Goal: Check status: Check status

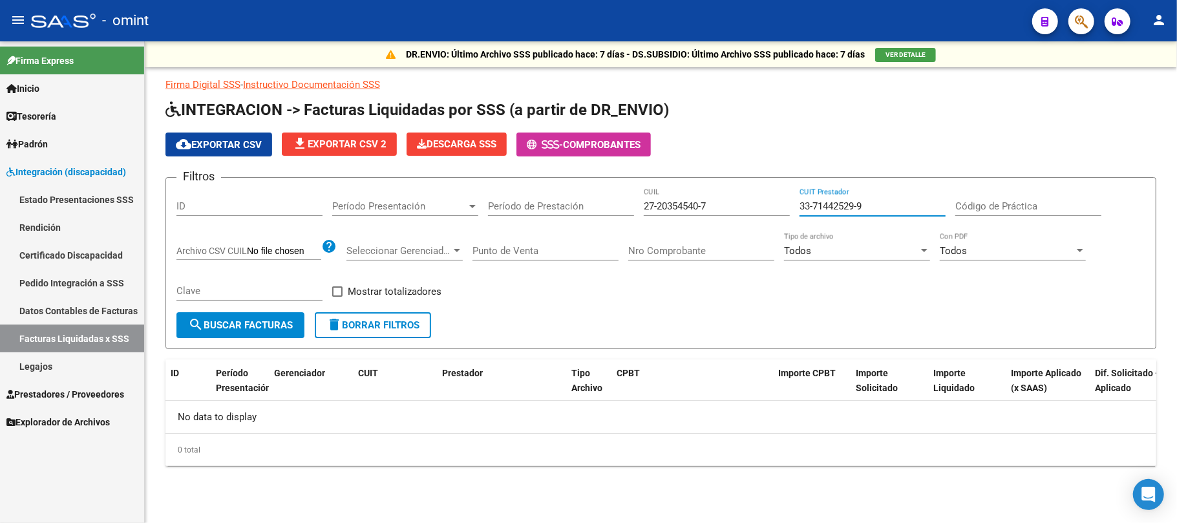
drag, startPoint x: 795, startPoint y: 200, endPoint x: 671, endPoint y: 195, distance: 124.2
click at [672, 195] on div "Filtros ID Período Presentación Período Presentación Período de Prestación 27-2…" at bounding box center [660, 250] width 969 height 124
drag, startPoint x: 714, startPoint y: 207, endPoint x: 496, endPoint y: 208, distance: 217.2
click at [496, 209] on div "Filtros ID Período Presentación Período Presentación Período de Prestación 27-2…" at bounding box center [660, 250] width 969 height 124
paste input "0-59294815-0"
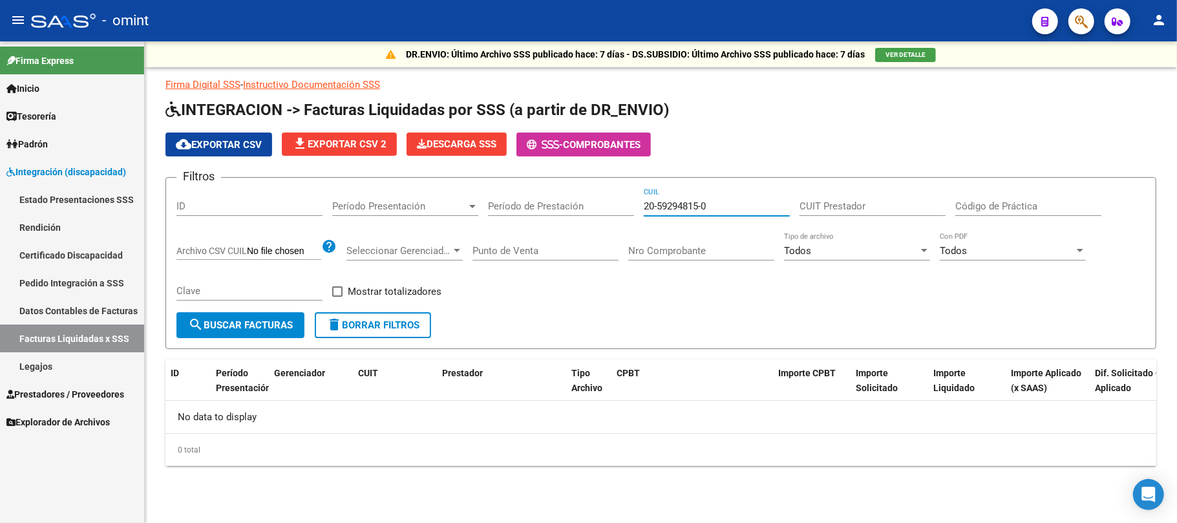
type input "20-59294815-0"
click at [228, 326] on span "search Buscar Facturas" at bounding box center [240, 325] width 105 height 12
click at [262, 325] on span "search Buscar Facturas" at bounding box center [240, 325] width 105 height 12
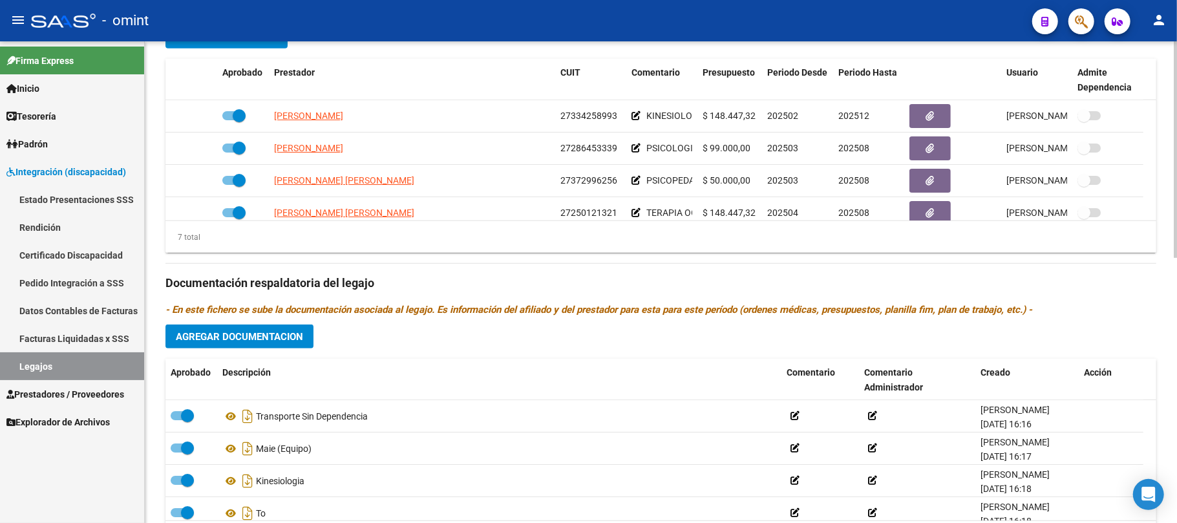
scroll to position [431, 0]
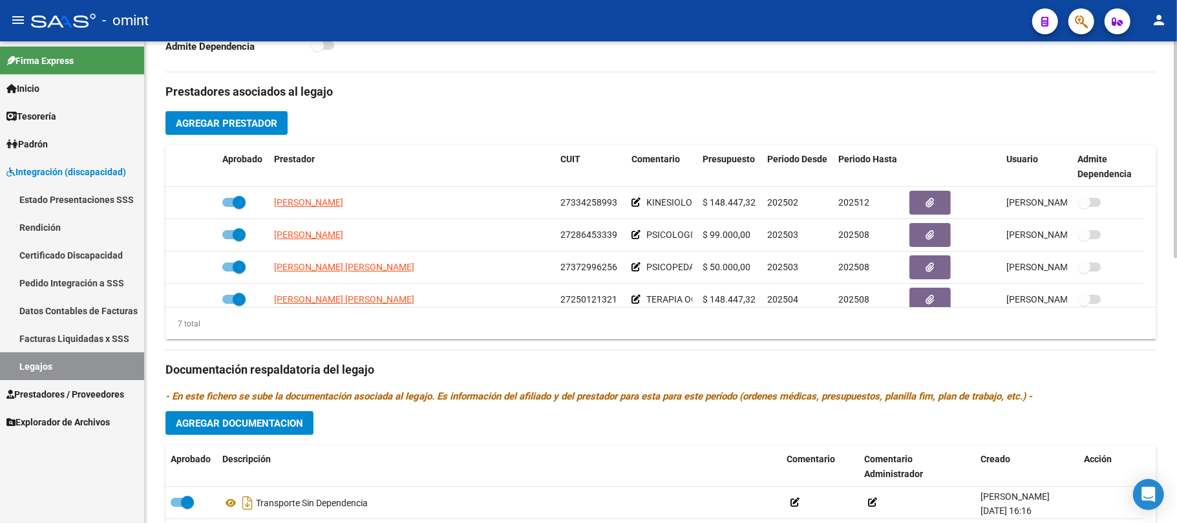
drag, startPoint x: 1157, startPoint y: 231, endPoint x: 1154, endPoint y: 244, distance: 13.8
click at [1154, 244] on div "arrow_back Editar 631 save Guardar cambios Legajo de Integración Modelo Formula…" at bounding box center [661, 146] width 1032 height 1070
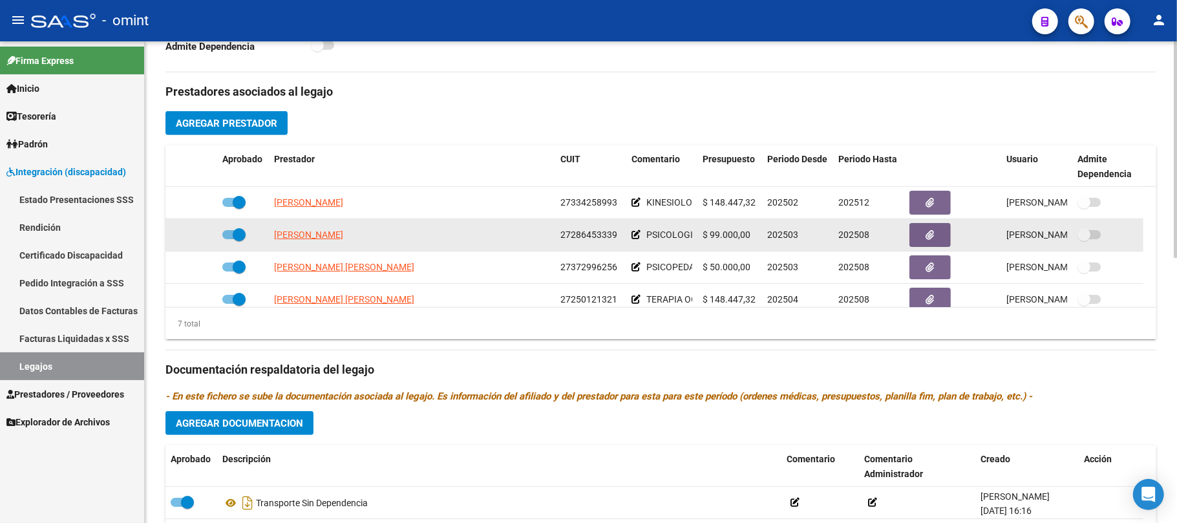
click at [1140, 235] on datatable-body-cell at bounding box center [1107, 235] width 71 height 32
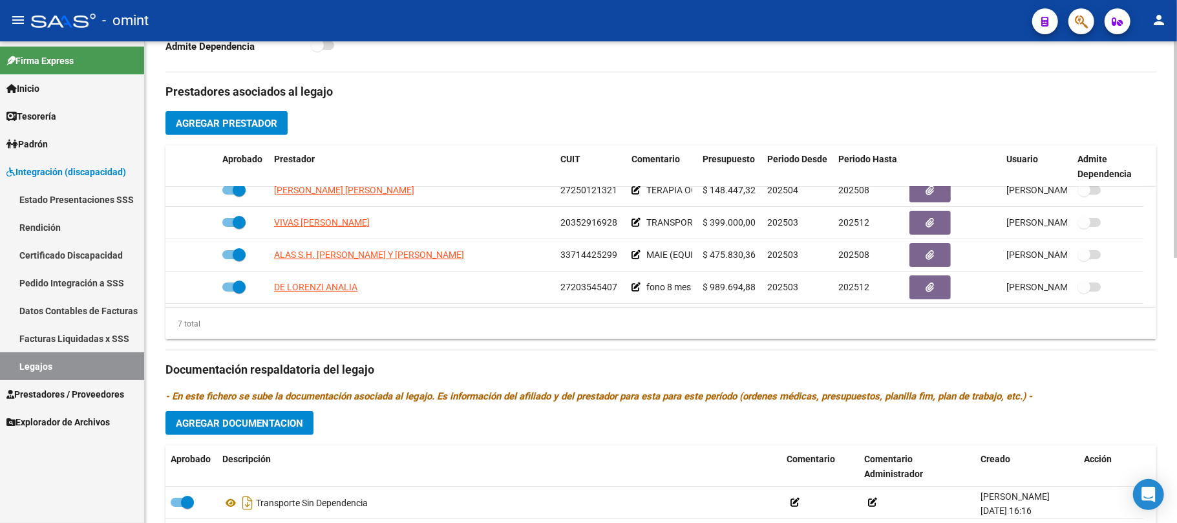
scroll to position [0, 0]
